Goal: Find specific page/section: Find specific page/section

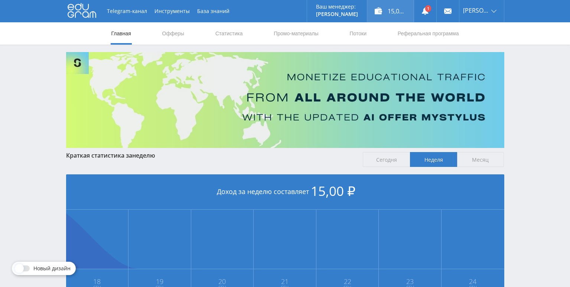
click at [398, 13] on div "15,00 ₽" at bounding box center [390, 11] width 46 height 22
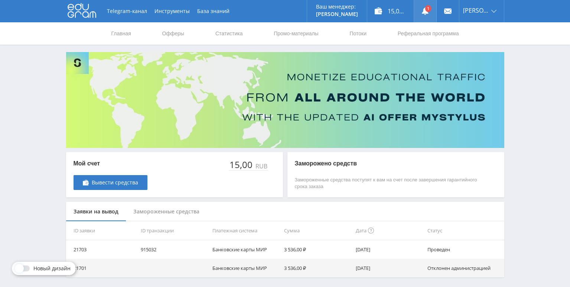
click at [433, 10] on link at bounding box center [425, 11] width 22 height 22
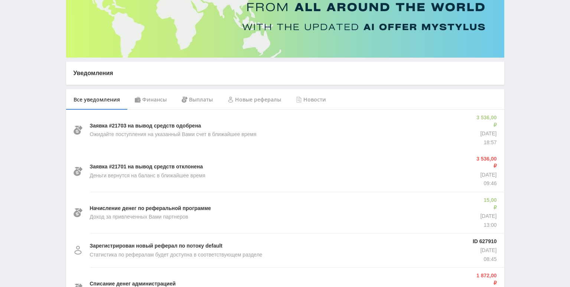
scroll to position [111, 0]
